Goal: Transaction & Acquisition: Purchase product/service

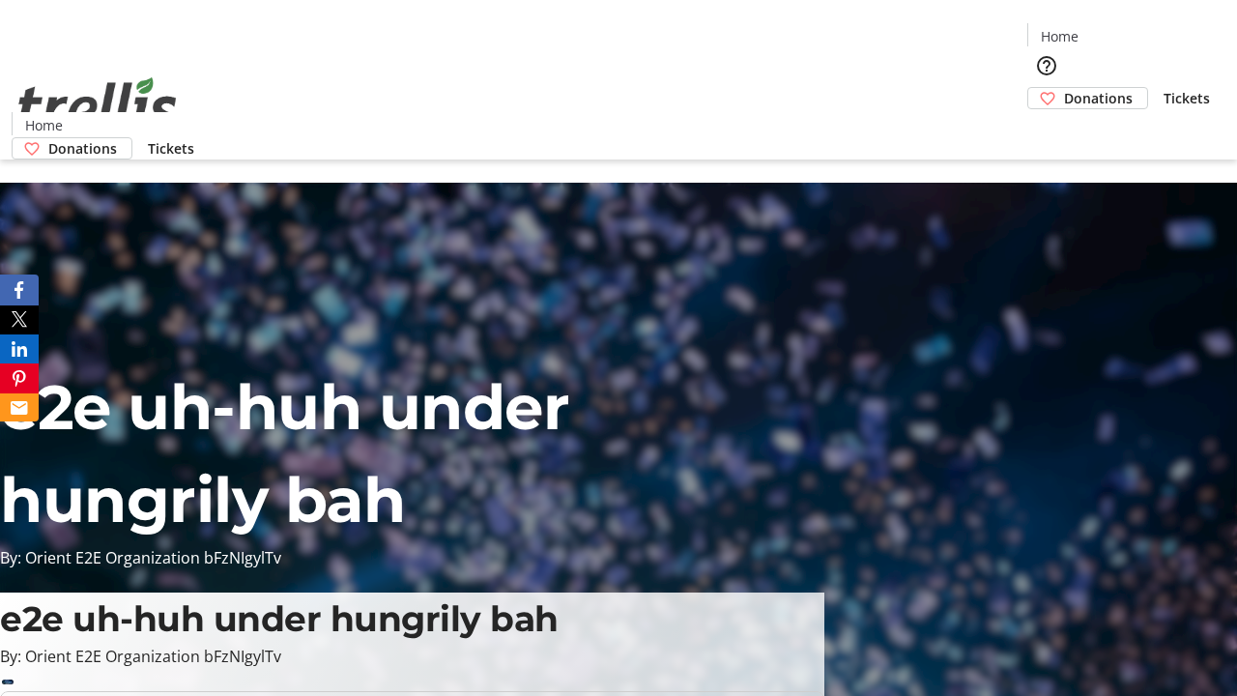
click at [1164, 88] on span "Tickets" at bounding box center [1187, 98] width 46 height 20
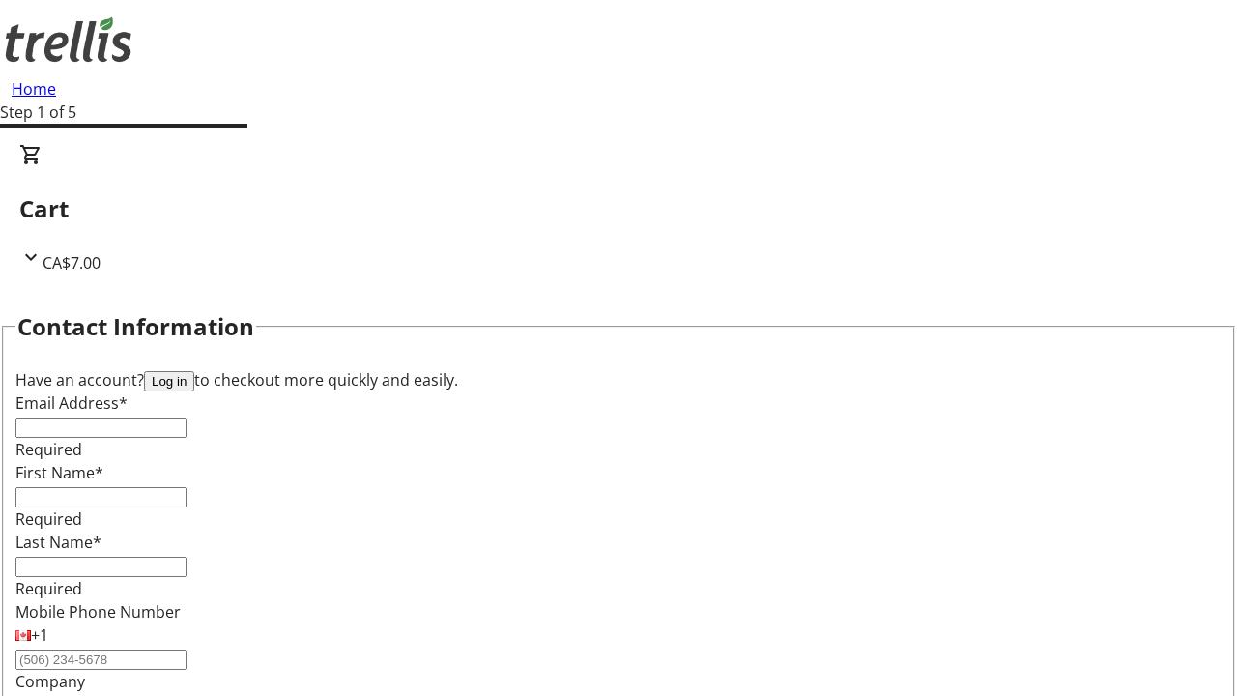
click at [194, 371] on button "Log in" at bounding box center [169, 381] width 50 height 20
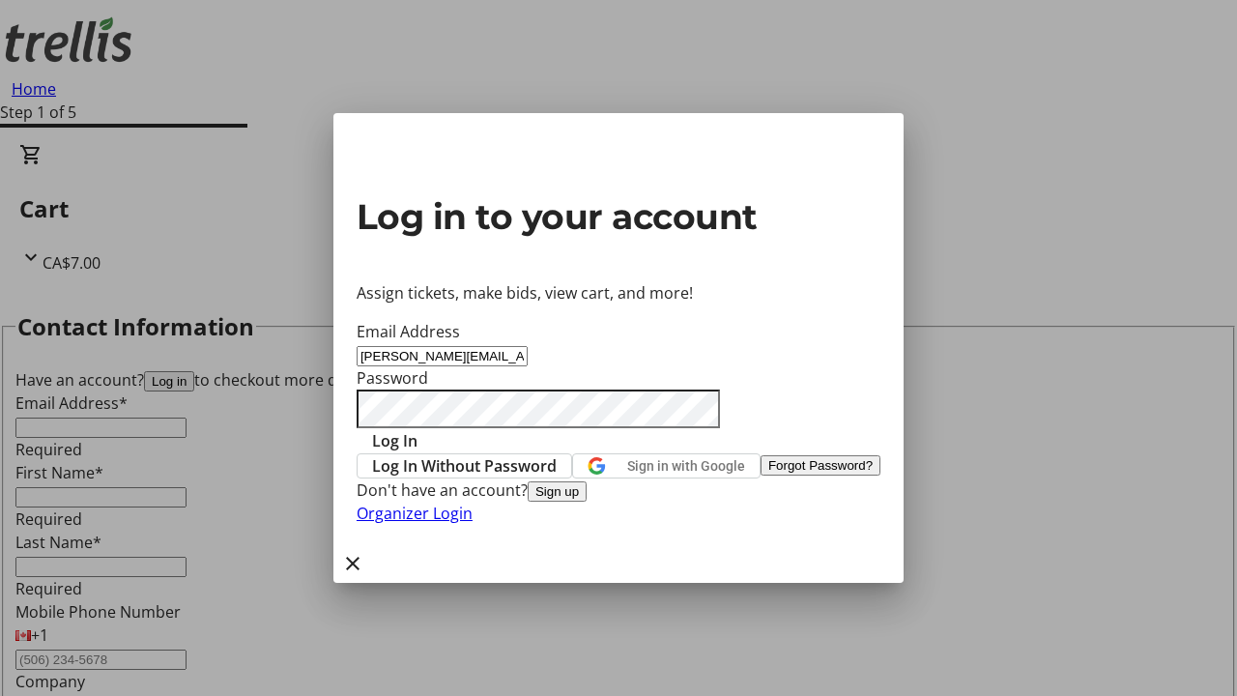
click at [418, 429] on span "Log In" at bounding box center [394, 440] width 45 height 23
